Goal: Transaction & Acquisition: Purchase product/service

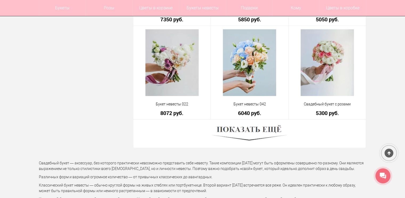
scroll to position [1491, 0]
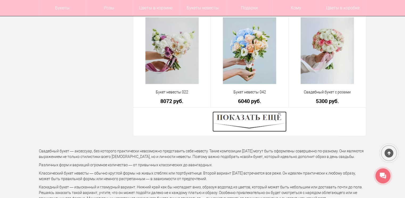
click at [243, 124] on img at bounding box center [250, 121] width 74 height 20
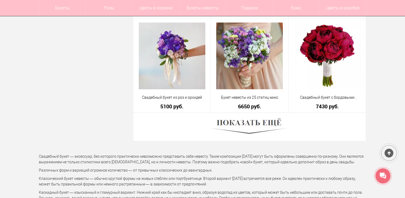
scroll to position [2983, 0]
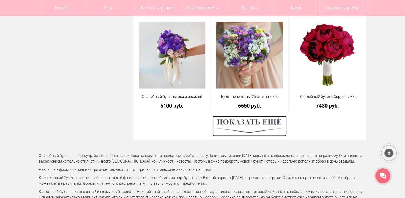
click at [255, 125] on img at bounding box center [250, 126] width 74 height 20
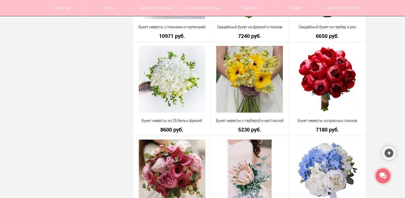
scroll to position [4075, 0]
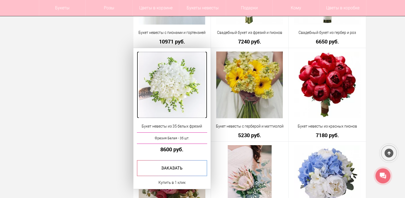
click at [171, 83] on img at bounding box center [172, 84] width 67 height 67
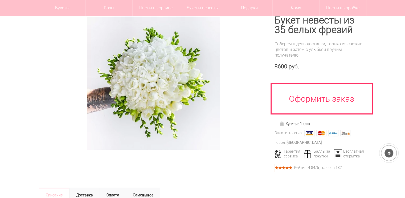
scroll to position [53, 0]
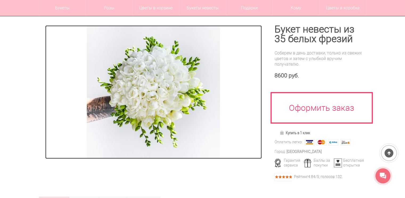
click at [194, 85] on img at bounding box center [153, 91] width 133 height 133
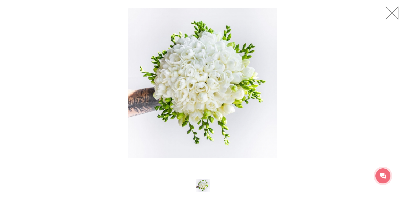
click at [389, 18] on link at bounding box center [391, 12] width 13 height 13
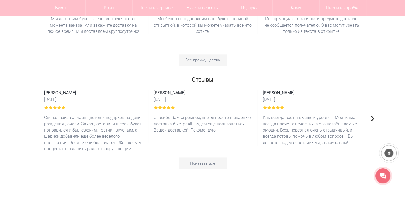
scroll to position [692, 0]
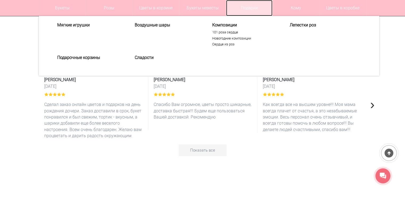
click at [255, 6] on link "Подарки" at bounding box center [249, 8] width 47 height 16
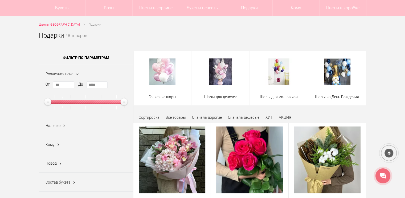
scroll to position [27, 0]
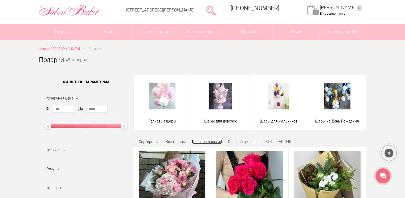
click at [204, 142] on link "Сначала дорогие" at bounding box center [207, 141] width 30 height 4
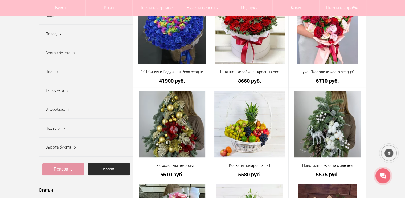
scroll to position [133, 0]
